Goal: Task Accomplishment & Management: Manage account settings

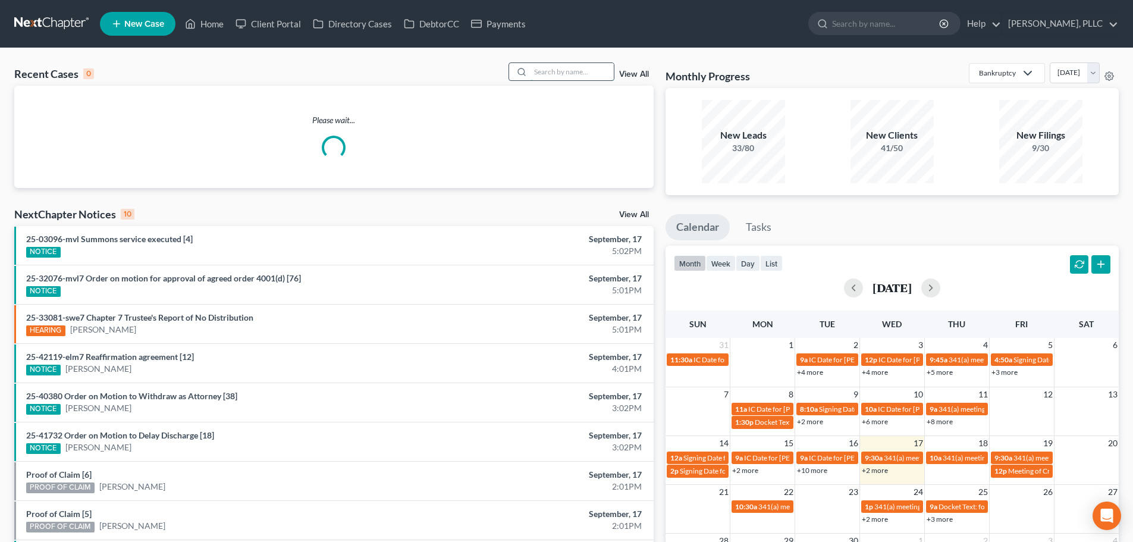
click at [582, 76] on input "search" at bounding box center [571, 71] width 83 height 17
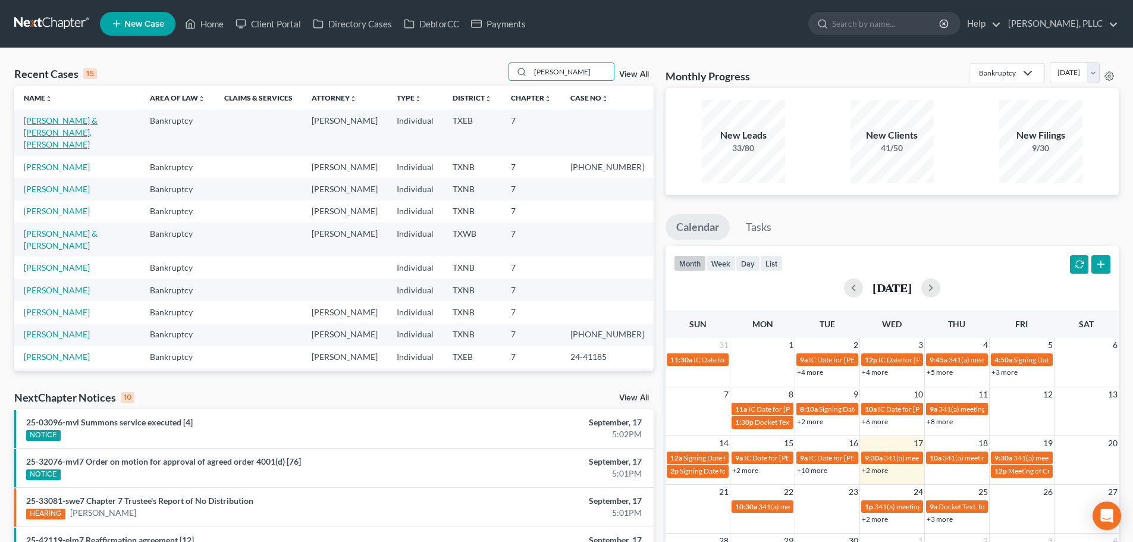
type input "[PERSON_NAME]"
click at [98, 123] on link "[PERSON_NAME] & [PERSON_NAME], [PERSON_NAME]" at bounding box center [61, 132] width 74 height 34
select select "4"
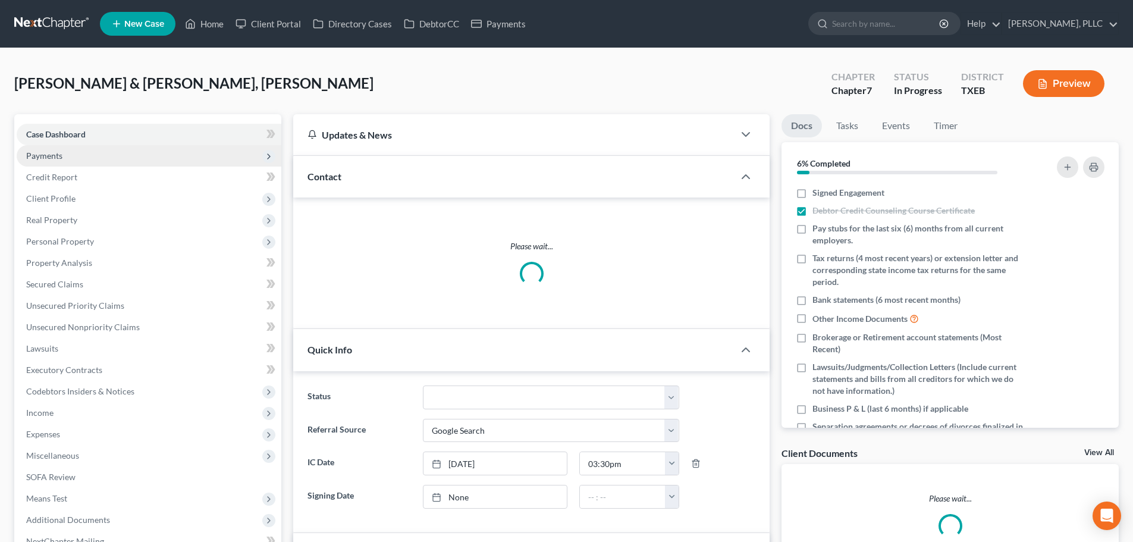
scroll to position [406, 0]
click at [78, 155] on span "Payments" at bounding box center [149, 155] width 265 height 21
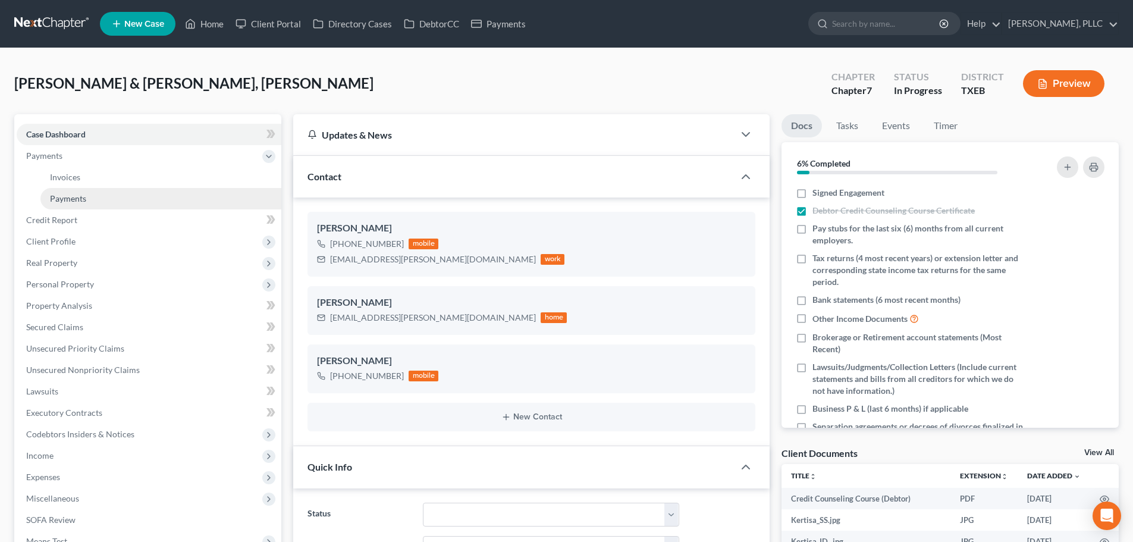
click at [87, 197] on link "Payments" at bounding box center [160, 198] width 241 height 21
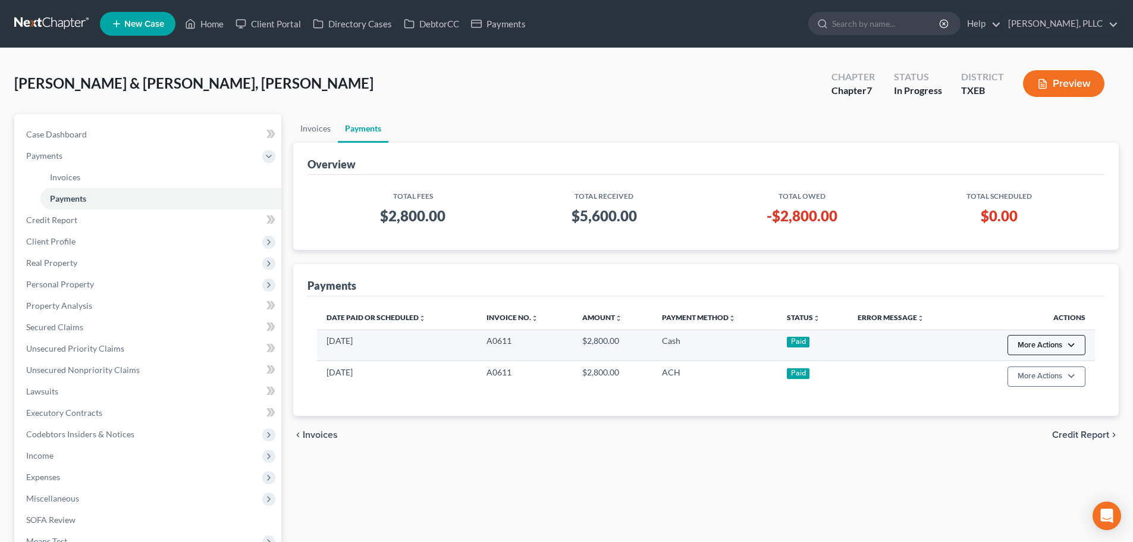
click at [1070, 347] on button "More Actions" at bounding box center [1046, 345] width 78 height 20
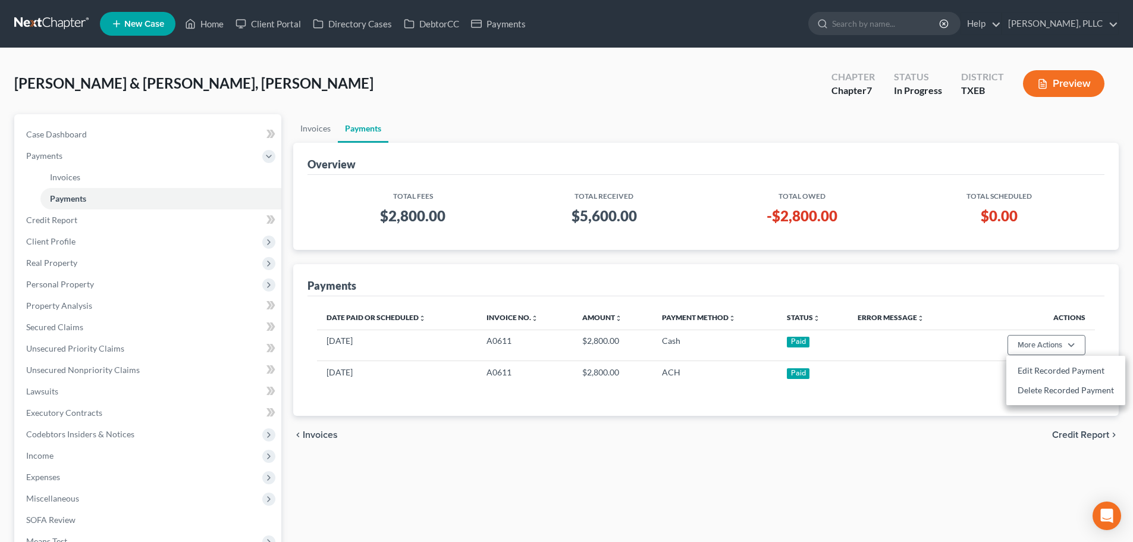
click at [900, 246] on div "Total Fees Total Received Total Owed Total Scheduled $2,800.00 $5,600.00 -$2,80…" at bounding box center [705, 212] width 797 height 75
click at [319, 129] on link "Invoices" at bounding box center [315, 128] width 45 height 29
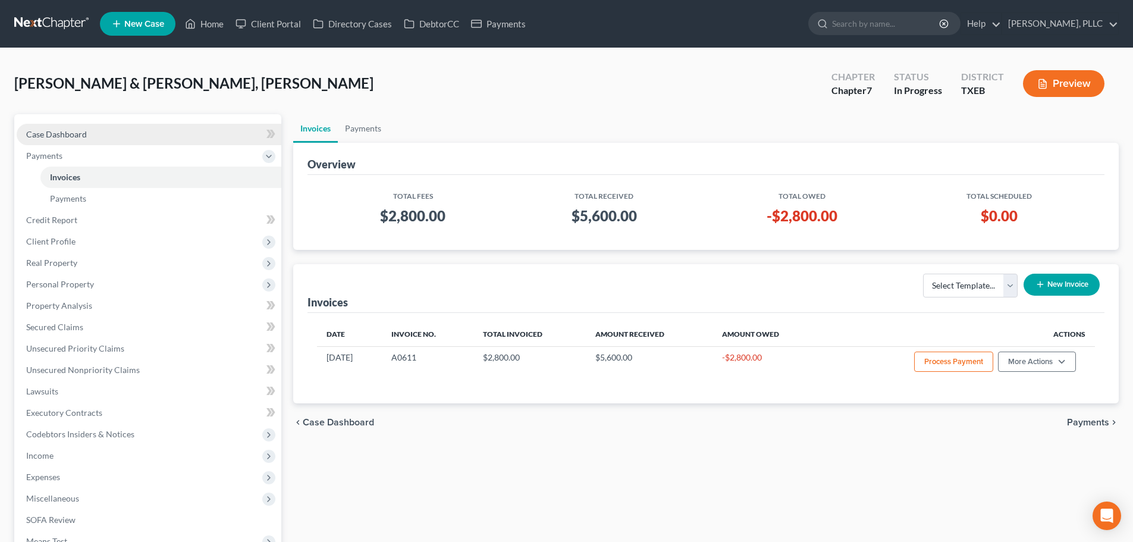
click at [68, 137] on span "Case Dashboard" at bounding box center [56, 134] width 61 height 10
select select "4"
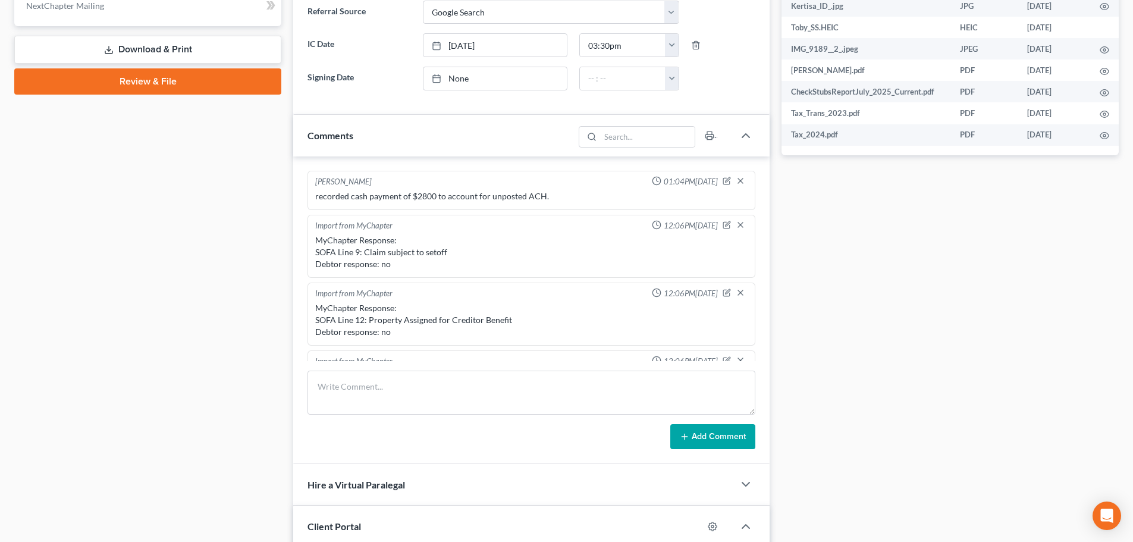
click at [171, 342] on div "Case Dashboard Payments Invoices Payments Payments Credit Report Client Profile" at bounding box center [147, 173] width 279 height 1188
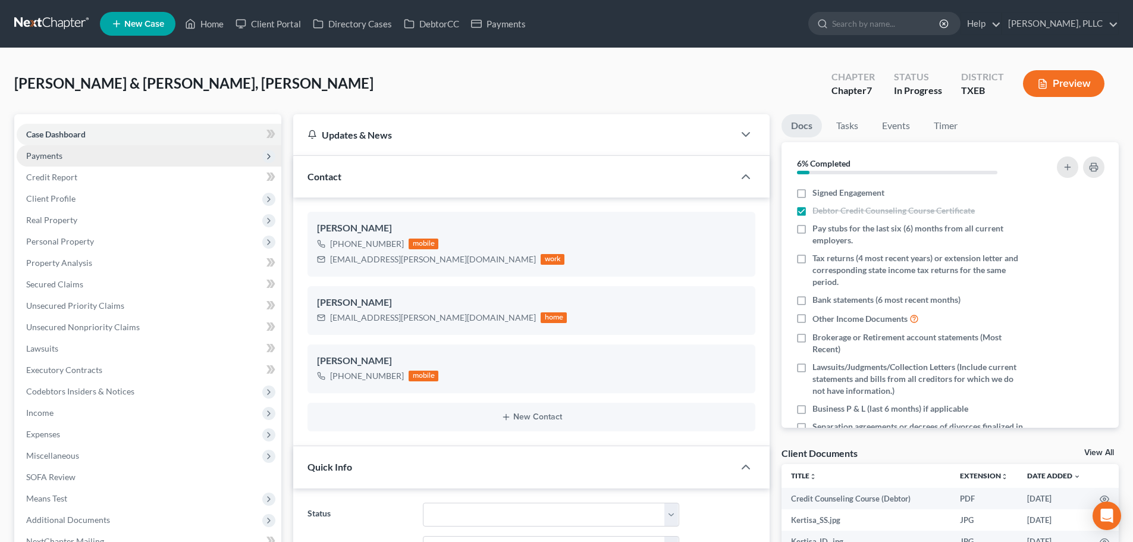
click at [81, 158] on span "Payments" at bounding box center [149, 155] width 265 height 21
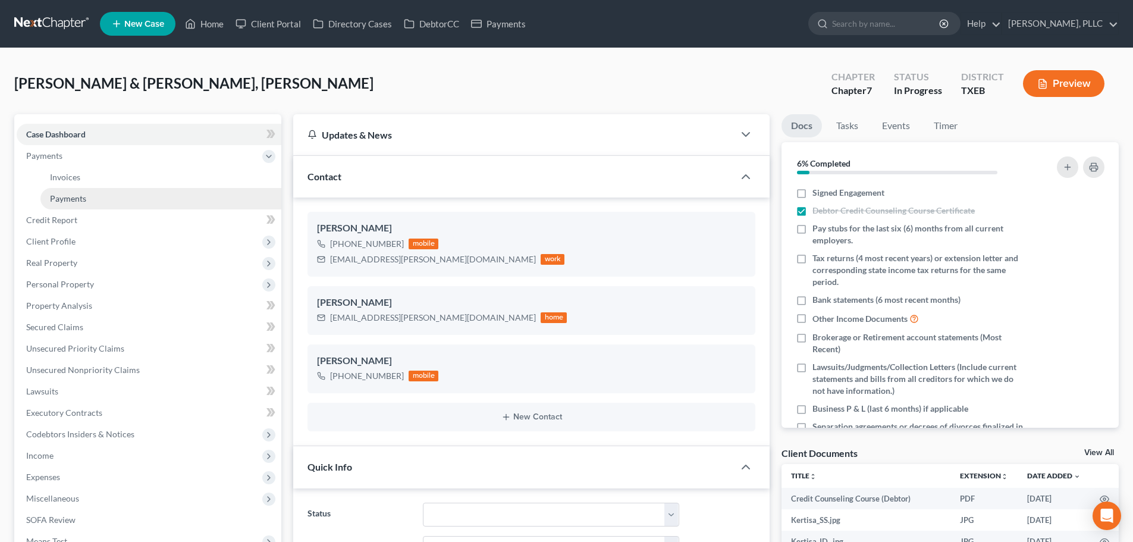
click at [85, 200] on span "Payments" at bounding box center [68, 198] width 36 height 10
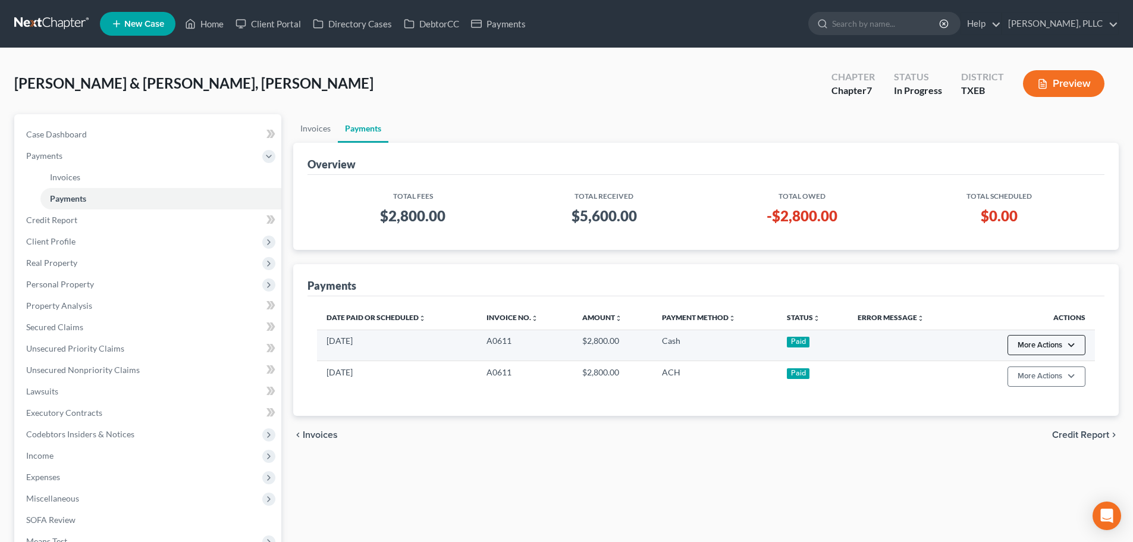
click at [1070, 346] on button "More Actions" at bounding box center [1046, 345] width 78 height 20
click at [1060, 391] on link "Delete Recorded Payment" at bounding box center [1065, 390] width 119 height 20
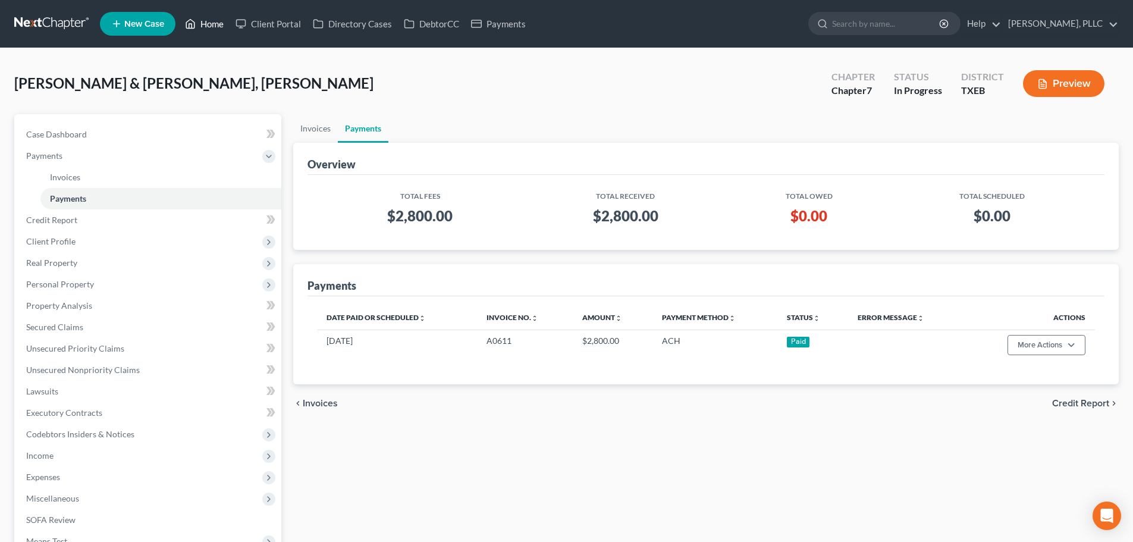
click at [212, 22] on link "Home" at bounding box center [204, 23] width 51 height 21
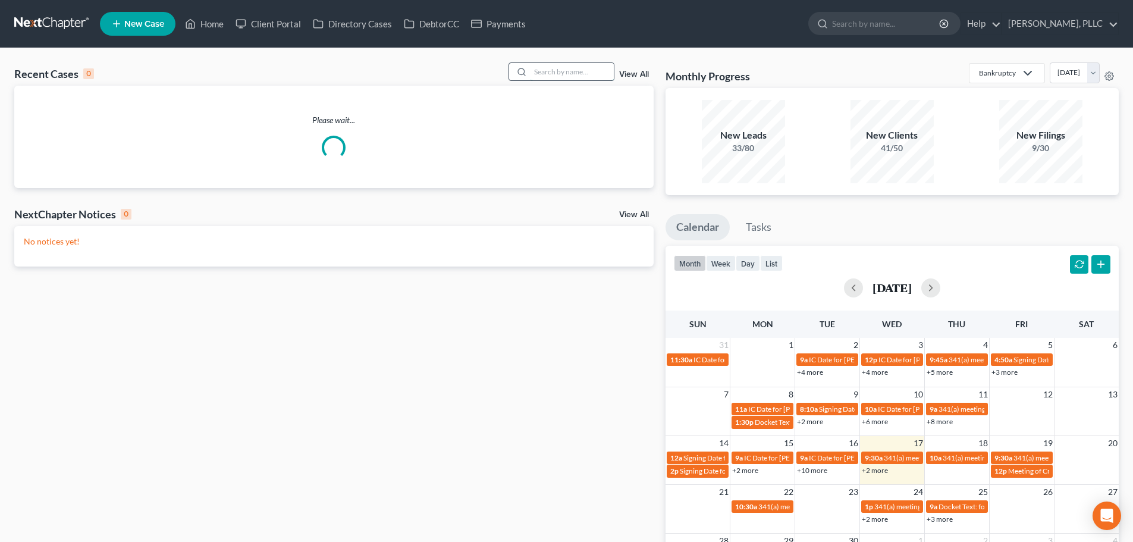
click at [554, 68] on input "search" at bounding box center [571, 71] width 83 height 17
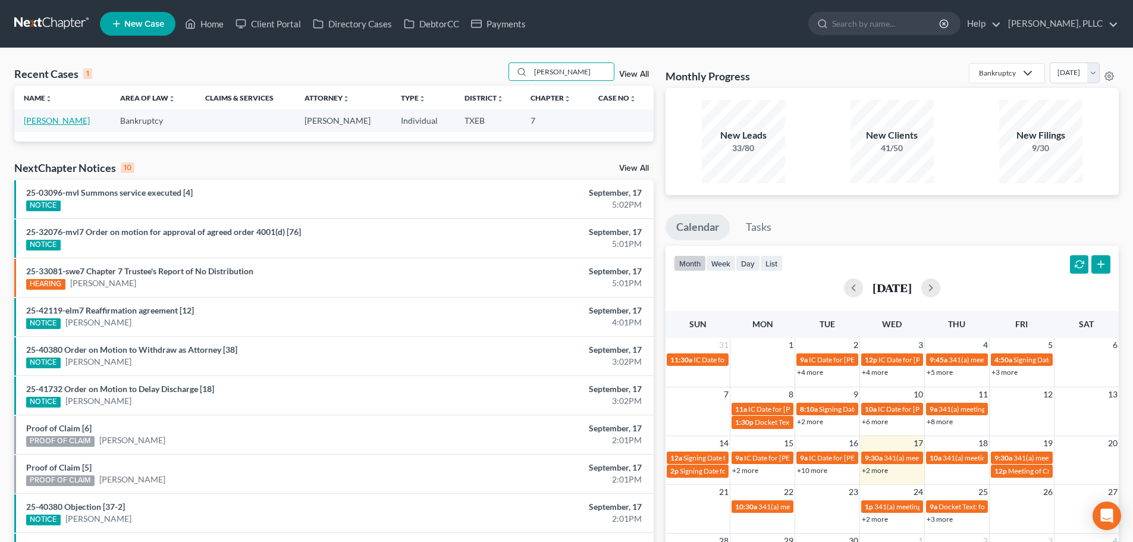
type input "[PERSON_NAME]"
click at [64, 124] on link "[PERSON_NAME]" at bounding box center [57, 120] width 66 height 10
select select "4"
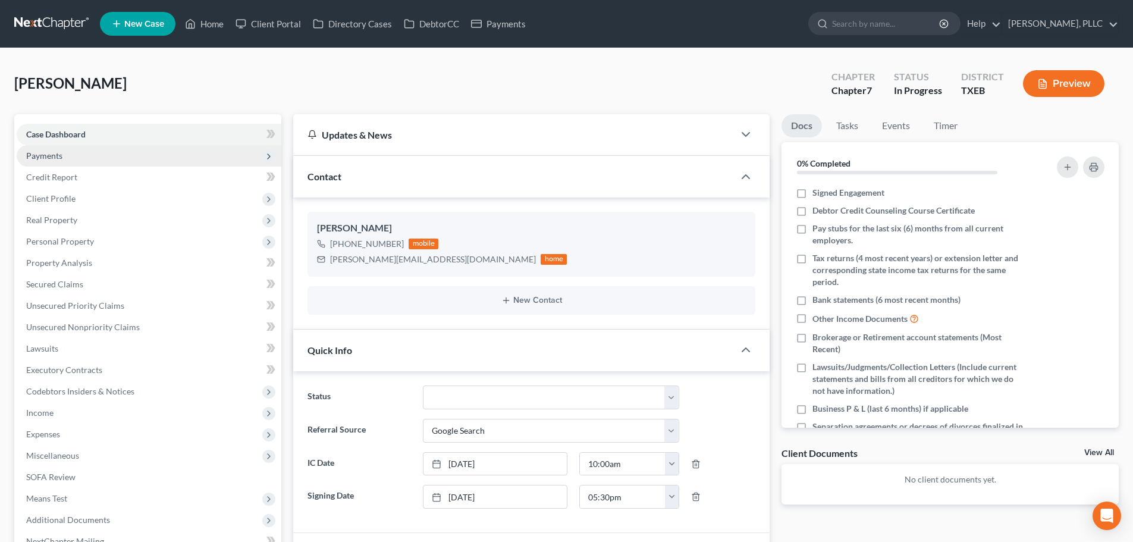
click at [67, 158] on span "Payments" at bounding box center [149, 155] width 265 height 21
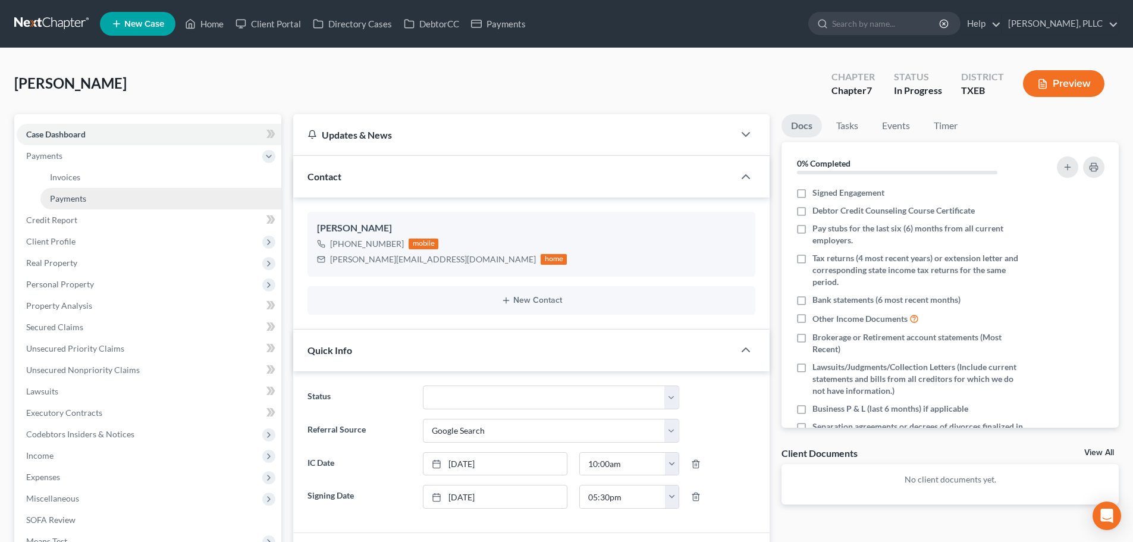
click at [73, 194] on span "Payments" at bounding box center [68, 198] width 36 height 10
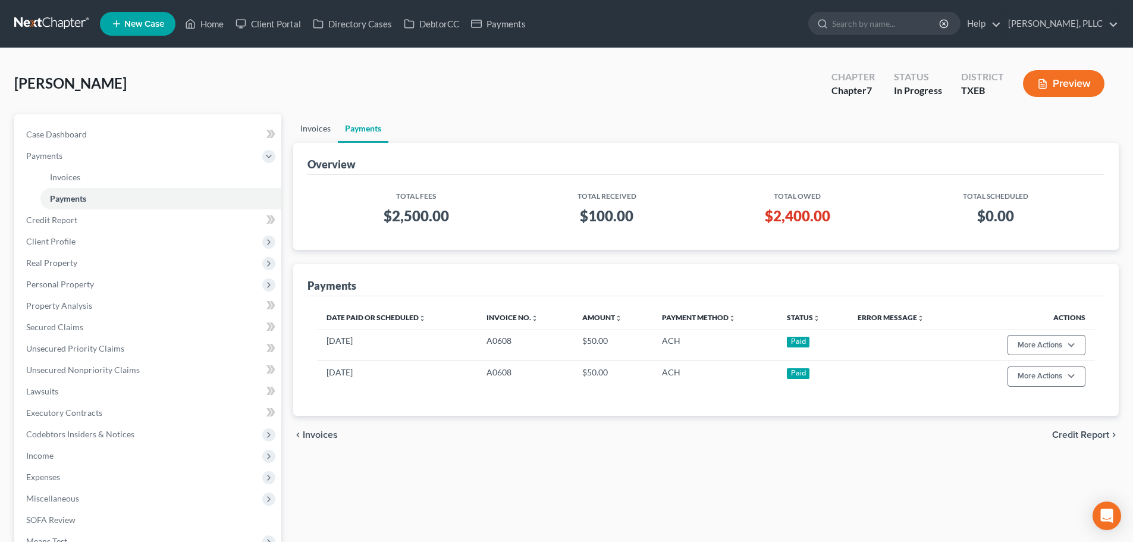
click at [313, 132] on link "Invoices" at bounding box center [315, 128] width 45 height 29
